Goal: Task Accomplishment & Management: Use online tool/utility

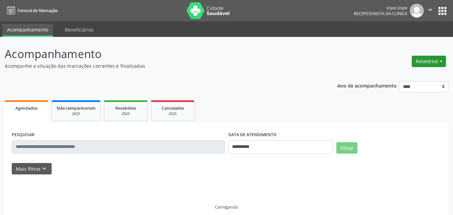
click at [428, 61] on button "Relatórios" at bounding box center [429, 61] width 34 height 11
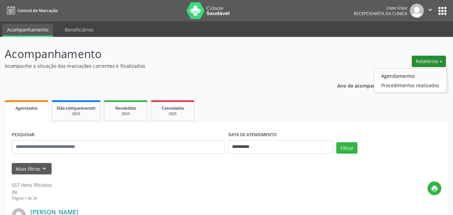
click at [404, 76] on link "Agendamentos" at bounding box center [410, 75] width 72 height 9
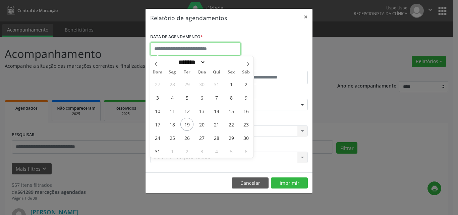
click at [186, 49] on input "text" at bounding box center [195, 48] width 91 height 13
click at [187, 125] on span "19" at bounding box center [186, 124] width 13 height 13
type input "**********"
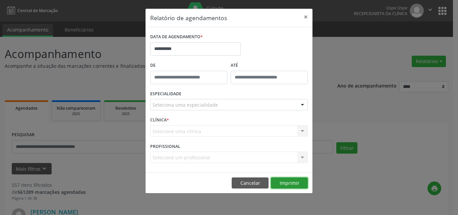
click at [291, 183] on button "Imprimir" at bounding box center [289, 182] width 37 height 11
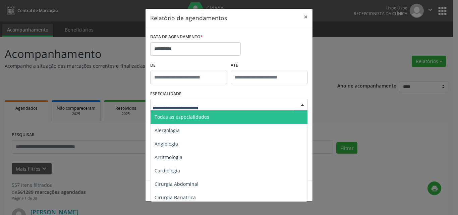
click at [168, 117] on span "Todas as especialidades" at bounding box center [182, 117] width 55 height 6
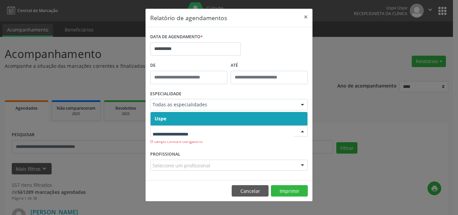
click at [160, 118] on span "Uspe" at bounding box center [161, 118] width 12 height 6
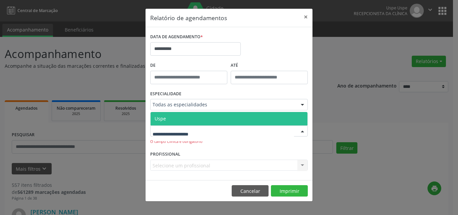
click at [161, 120] on span "Uspe" at bounding box center [160, 118] width 11 height 6
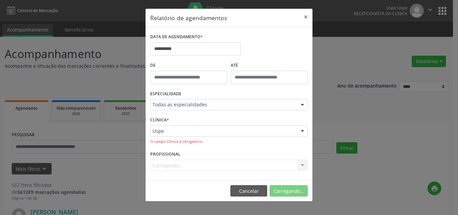
click at [159, 165] on div "Carregando... Nenhum resultado encontrado para: " " Não há nenhuma opção para s…" at bounding box center [229, 165] width 158 height 11
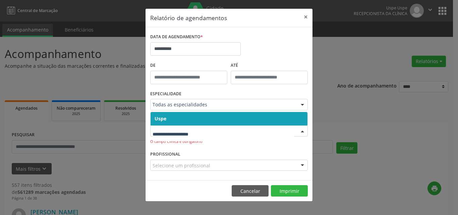
click at [162, 120] on span "Uspe" at bounding box center [161, 118] width 12 height 6
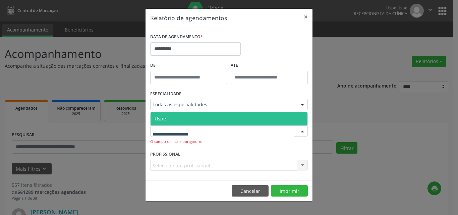
click at [166, 117] on span "Uspe" at bounding box center [160, 118] width 11 height 6
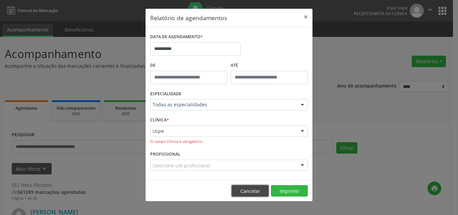
drag, startPoint x: 253, startPoint y: 187, endPoint x: 294, endPoint y: 108, distance: 89.7
click at [253, 187] on button "Cancelar" at bounding box center [250, 190] width 37 height 11
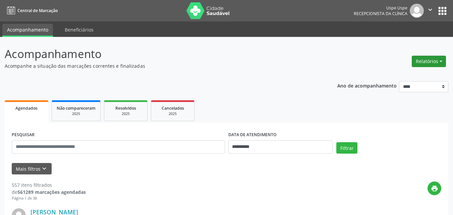
click at [431, 61] on button "Relatórios" at bounding box center [429, 61] width 34 height 11
click at [403, 76] on link "Agendamentos" at bounding box center [410, 75] width 72 height 9
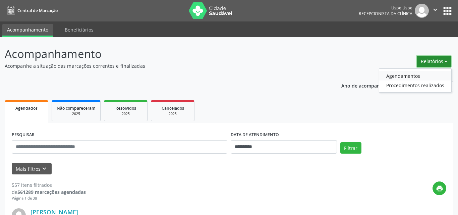
select select "*"
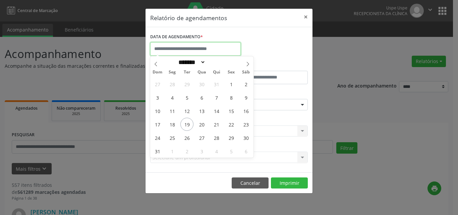
click at [176, 48] on input "text" at bounding box center [195, 48] width 91 height 13
click at [256, 179] on button "Cancelar" at bounding box center [250, 182] width 37 height 11
